Goal: Task Accomplishment & Management: Use online tool/utility

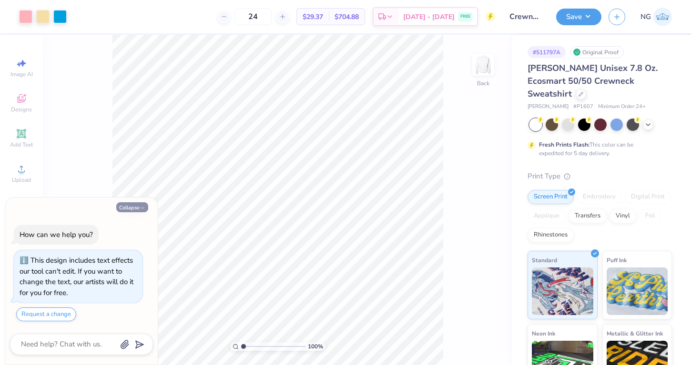
click at [131, 206] on button "Collapse" at bounding box center [132, 207] width 32 height 10
type textarea "x"
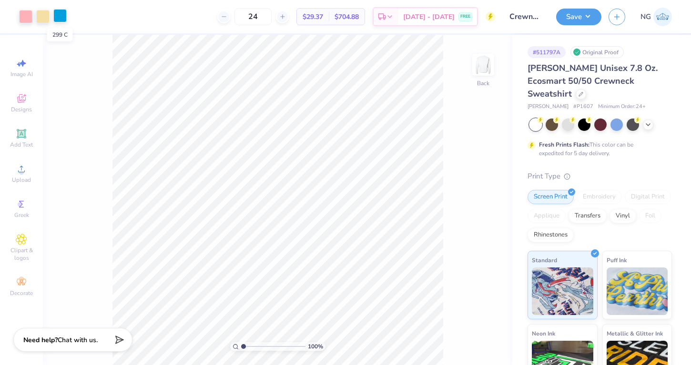
click at [59, 19] on div at bounding box center [59, 15] width 13 height 13
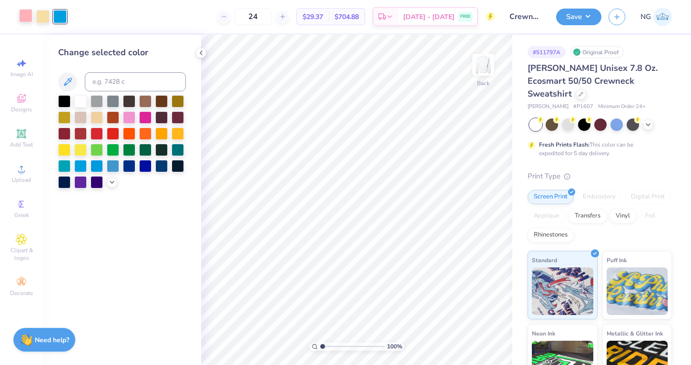
click at [28, 19] on div at bounding box center [25, 15] width 13 height 13
click at [112, 185] on div at bounding box center [112, 181] width 10 height 10
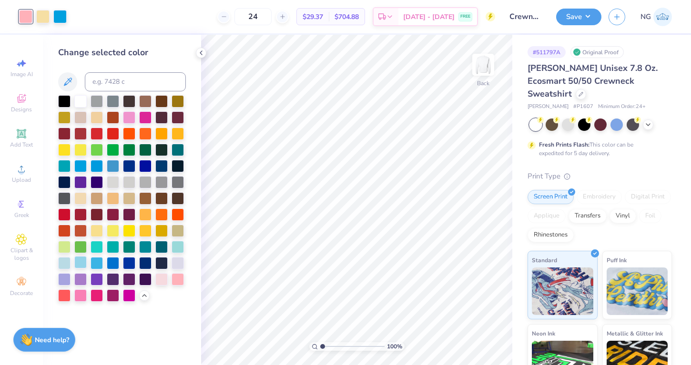
click at [81, 259] on div at bounding box center [80, 262] width 12 height 12
click at [59, 264] on div at bounding box center [64, 262] width 12 height 12
click at [71, 264] on div at bounding box center [64, 262] width 12 height 12
click at [75, 263] on div at bounding box center [80, 262] width 12 height 12
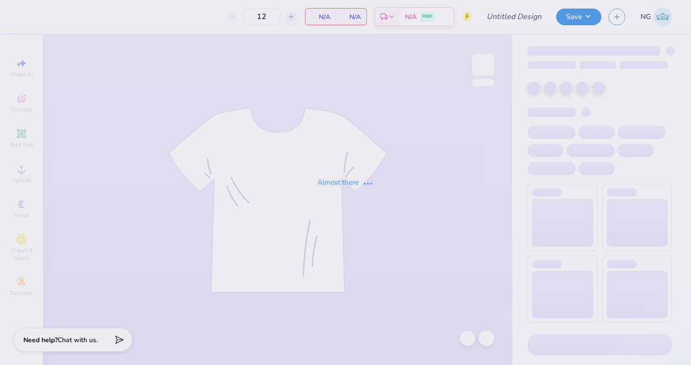
type input "[PERSON_NAME] up"
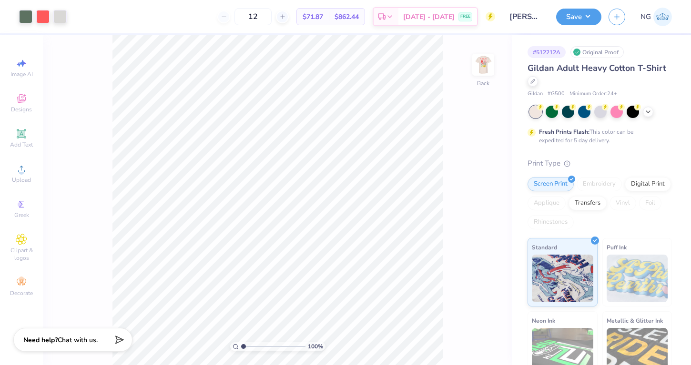
click at [482, 55] on img at bounding box center [483, 64] width 19 height 19
click at [484, 58] on img at bounding box center [483, 65] width 38 height 38
click at [484, 58] on img at bounding box center [483, 64] width 19 height 19
